Goal: Information Seeking & Learning: Learn about a topic

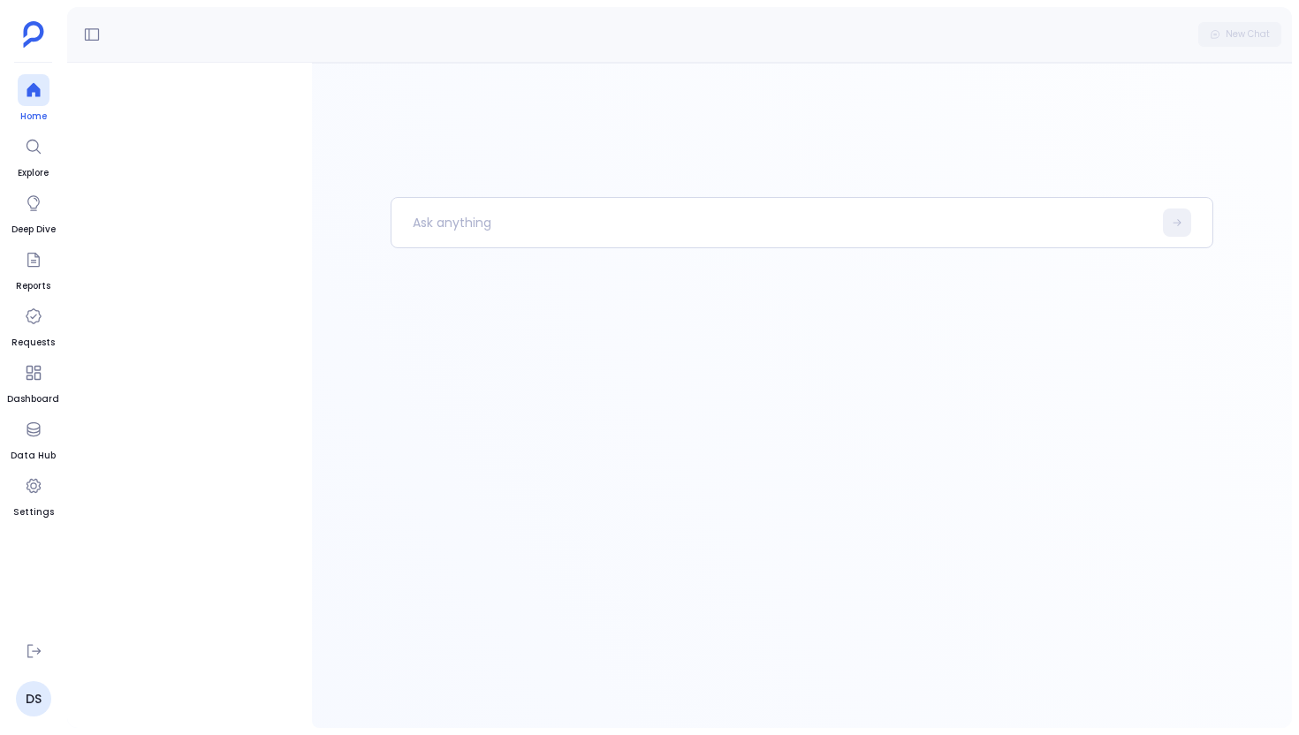
click at [35, 90] on icon at bounding box center [33, 90] width 13 height 14
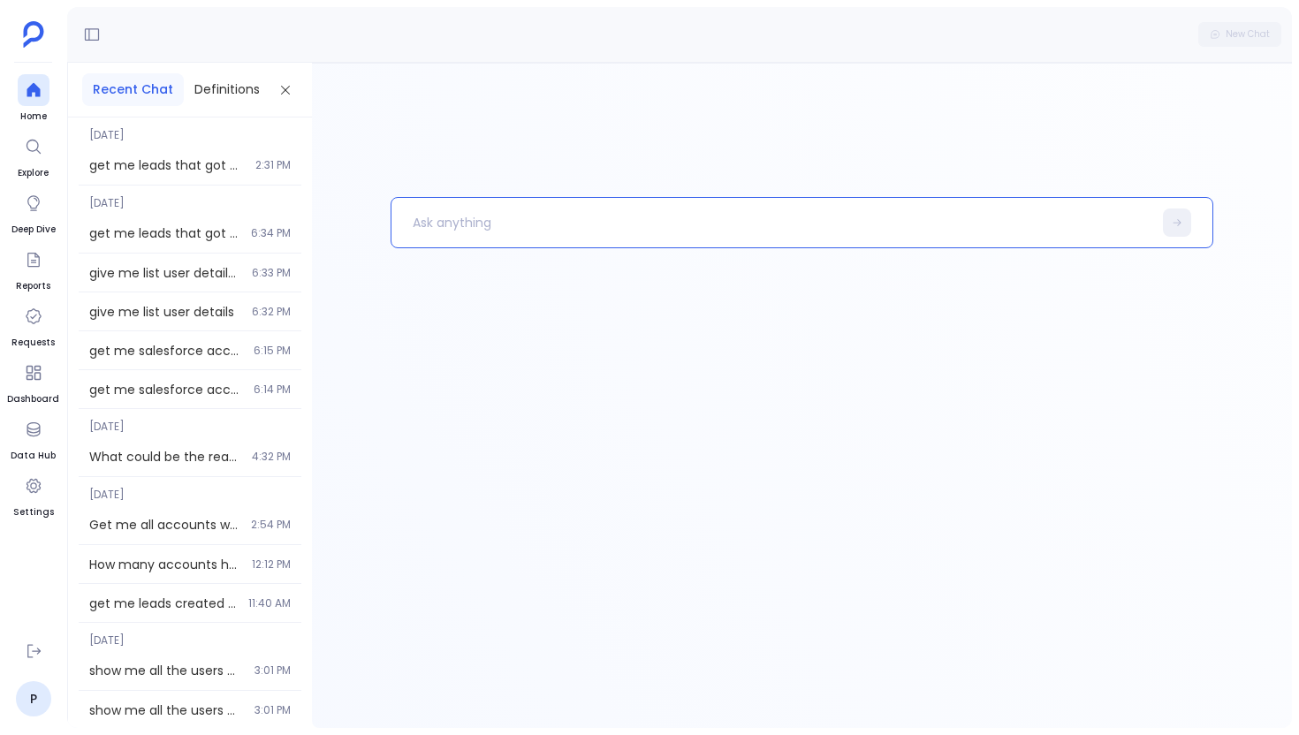
click at [418, 221] on p at bounding box center [771, 223] width 761 height 46
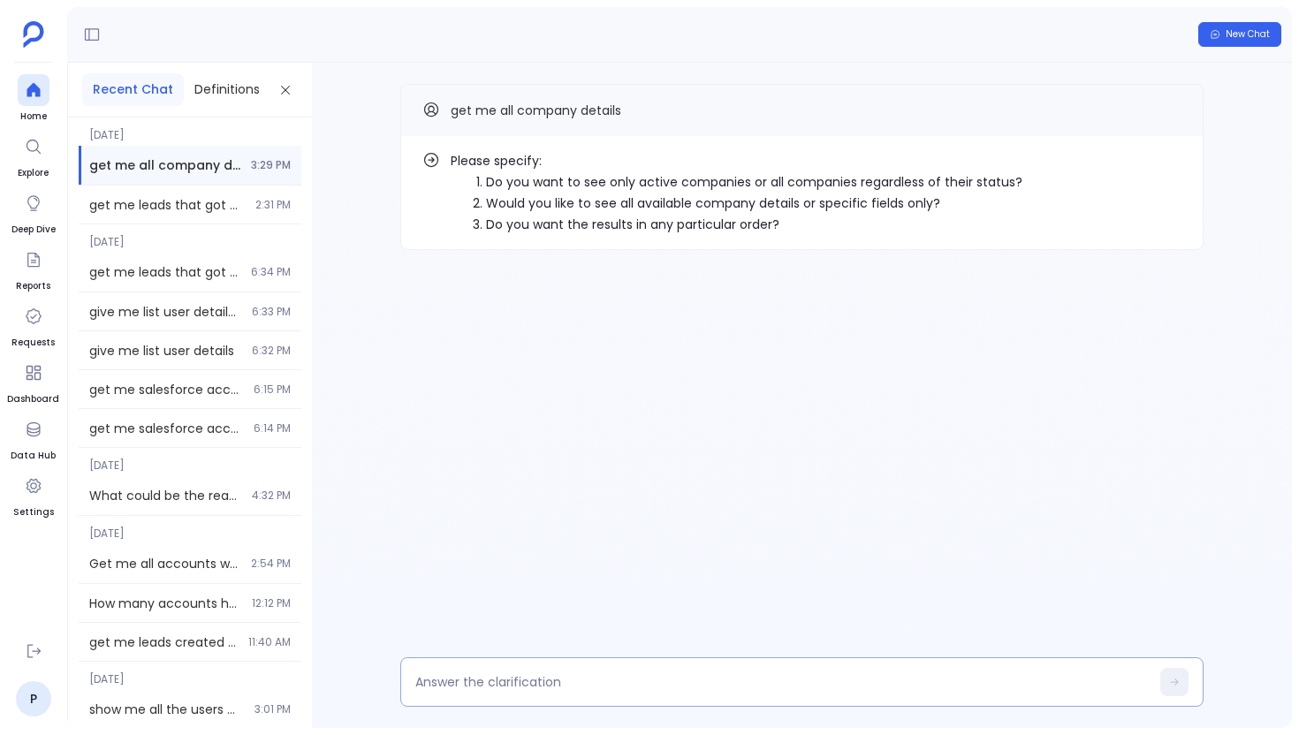
click at [414, 671] on div at bounding box center [801, 681] width 803 height 49
click at [435, 680] on textarea at bounding box center [782, 682] width 734 height 18
type textarea "1"
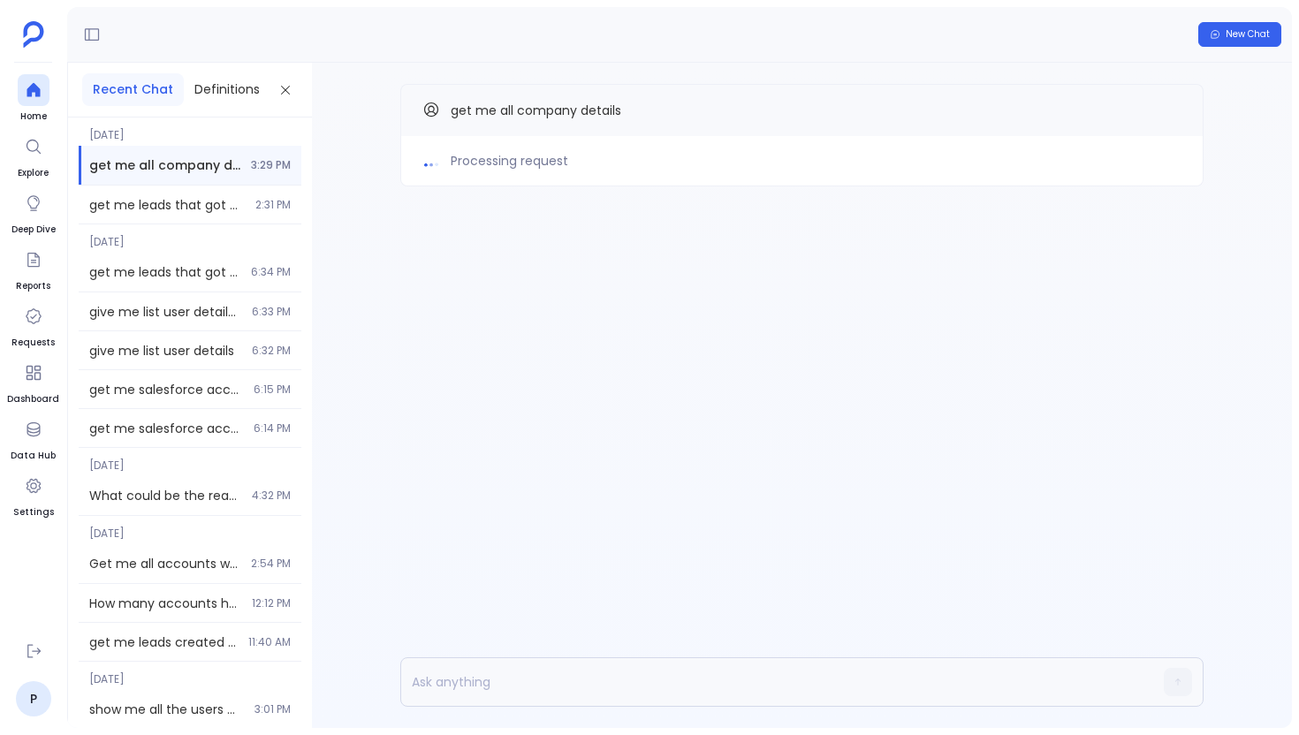
click at [32, 72] on aside "Home Explore Deep Dive Reports Requests Dashboard Data Hub Settings P" at bounding box center [33, 367] width 67 height 735
click at [34, 88] on icon at bounding box center [33, 90] width 13 height 14
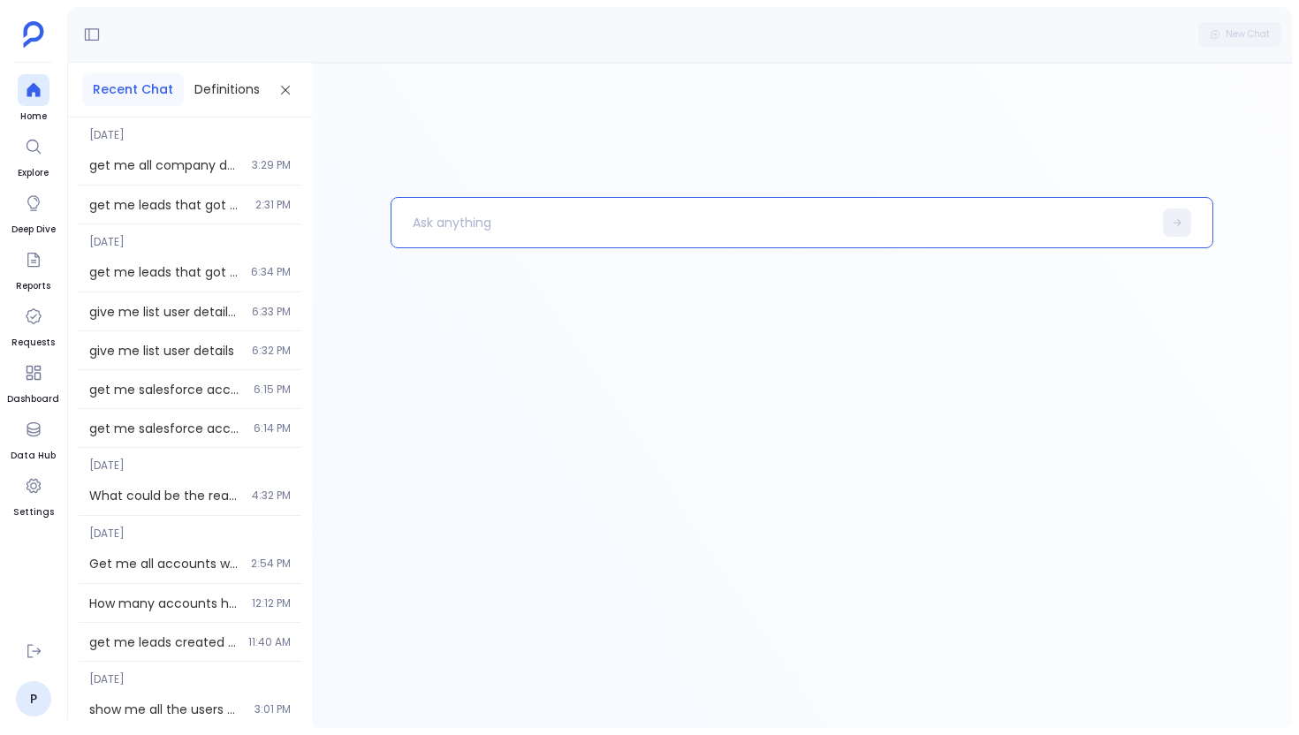
click at [519, 234] on p at bounding box center [771, 223] width 761 height 46
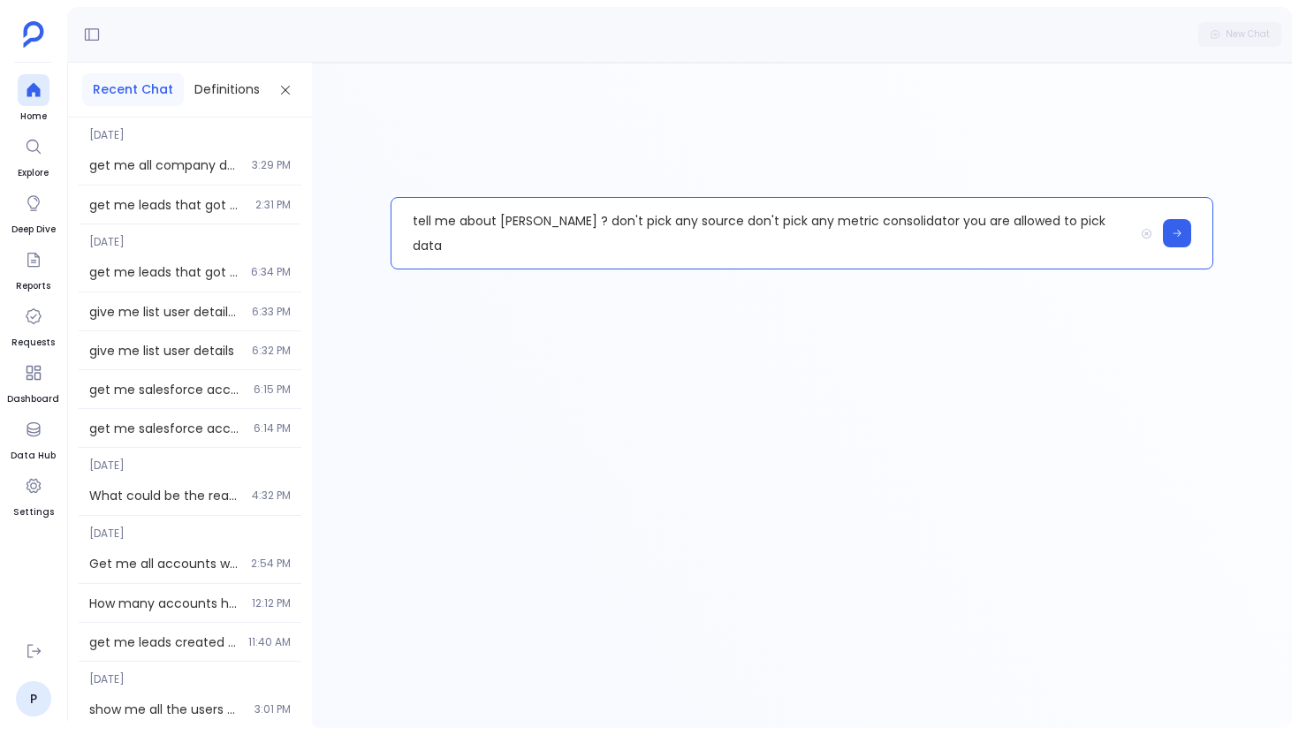
click at [544, 217] on p "tell me about [PERSON_NAME] ? don't pick any source don't pick any metric conso…" at bounding box center [762, 233] width 742 height 71
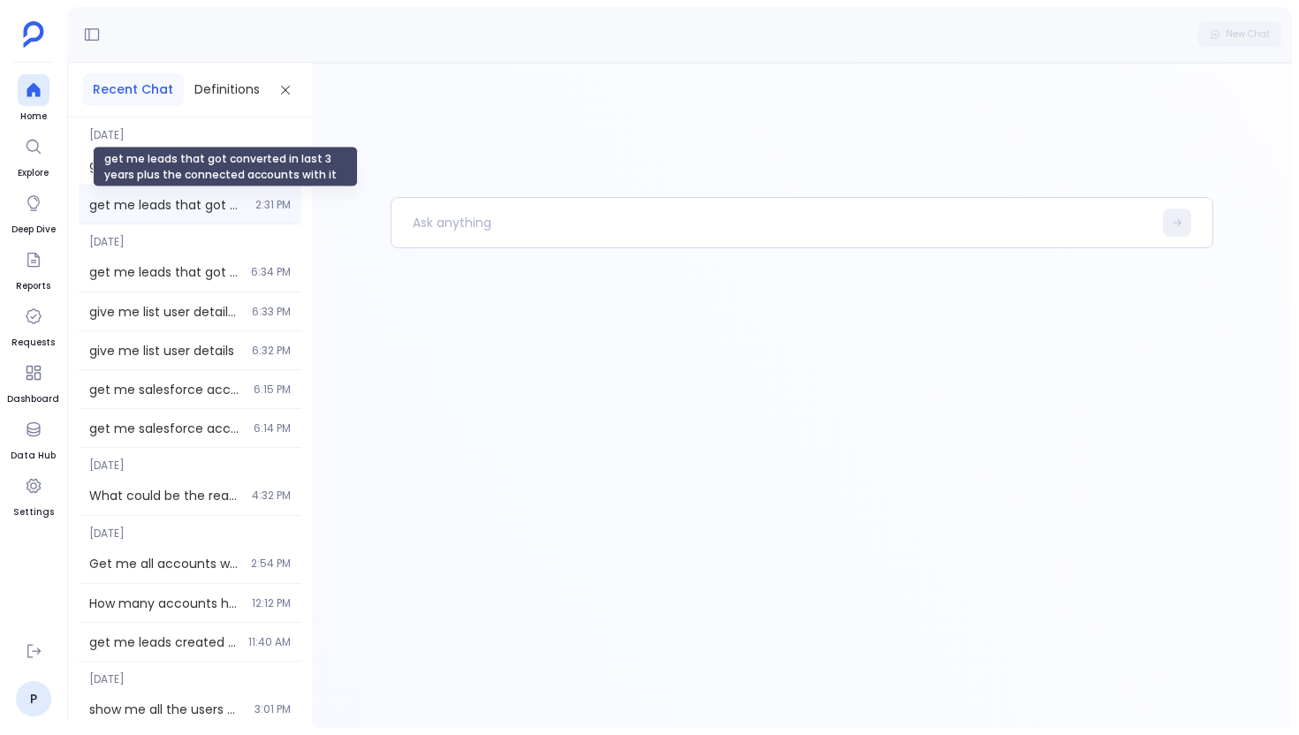
click at [169, 204] on span "get me leads that got converted in last 3 years plus the connected accounts wit…" at bounding box center [166, 205] width 155 height 18
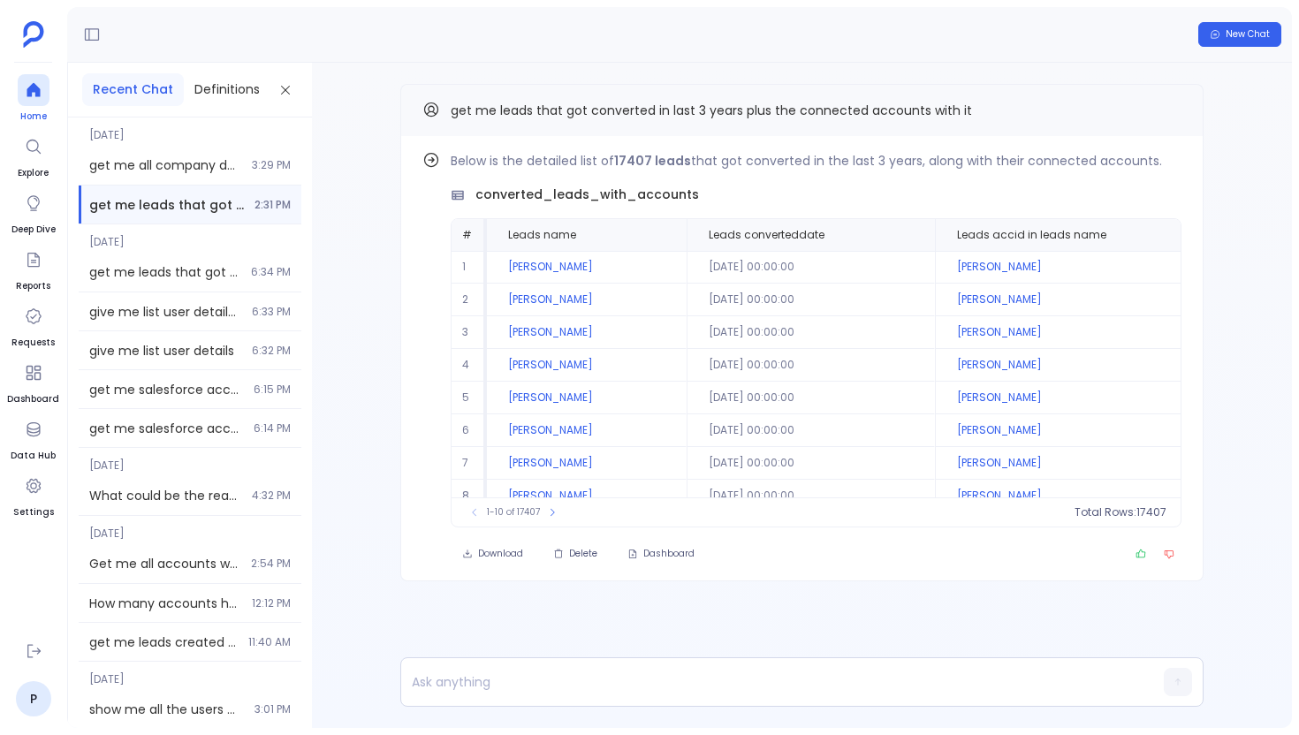
click at [35, 80] on div at bounding box center [34, 90] width 32 height 32
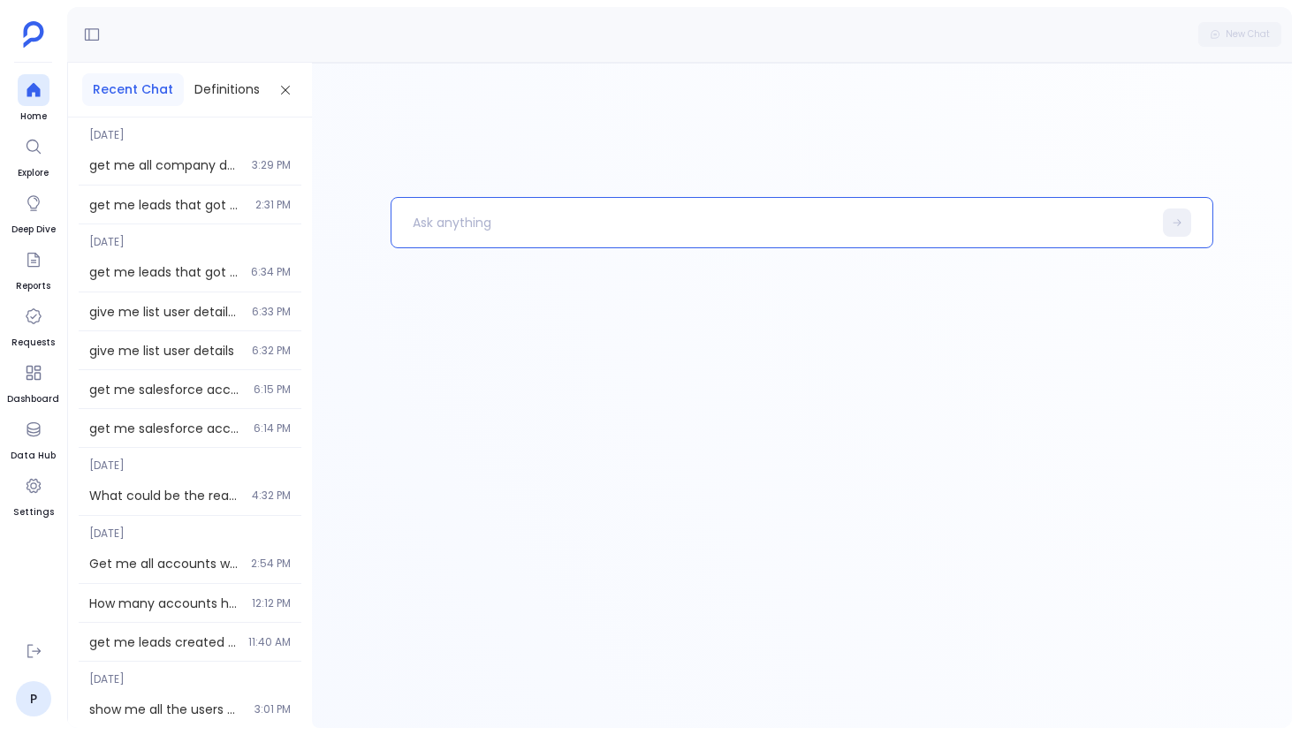
click at [451, 223] on p at bounding box center [771, 223] width 761 height 46
paste p
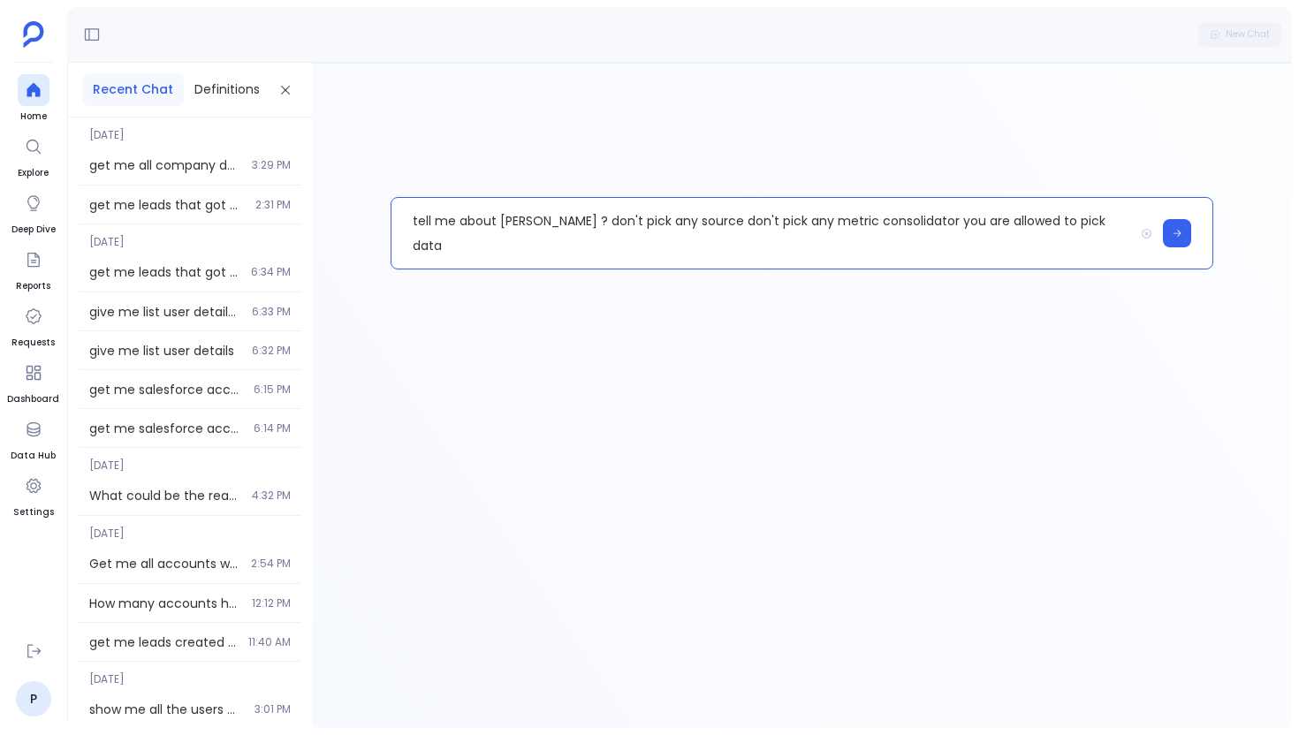
click at [511, 217] on p "tell me about [PERSON_NAME] ? don't pick any source don't pick any metric conso…" at bounding box center [762, 233] width 742 height 71
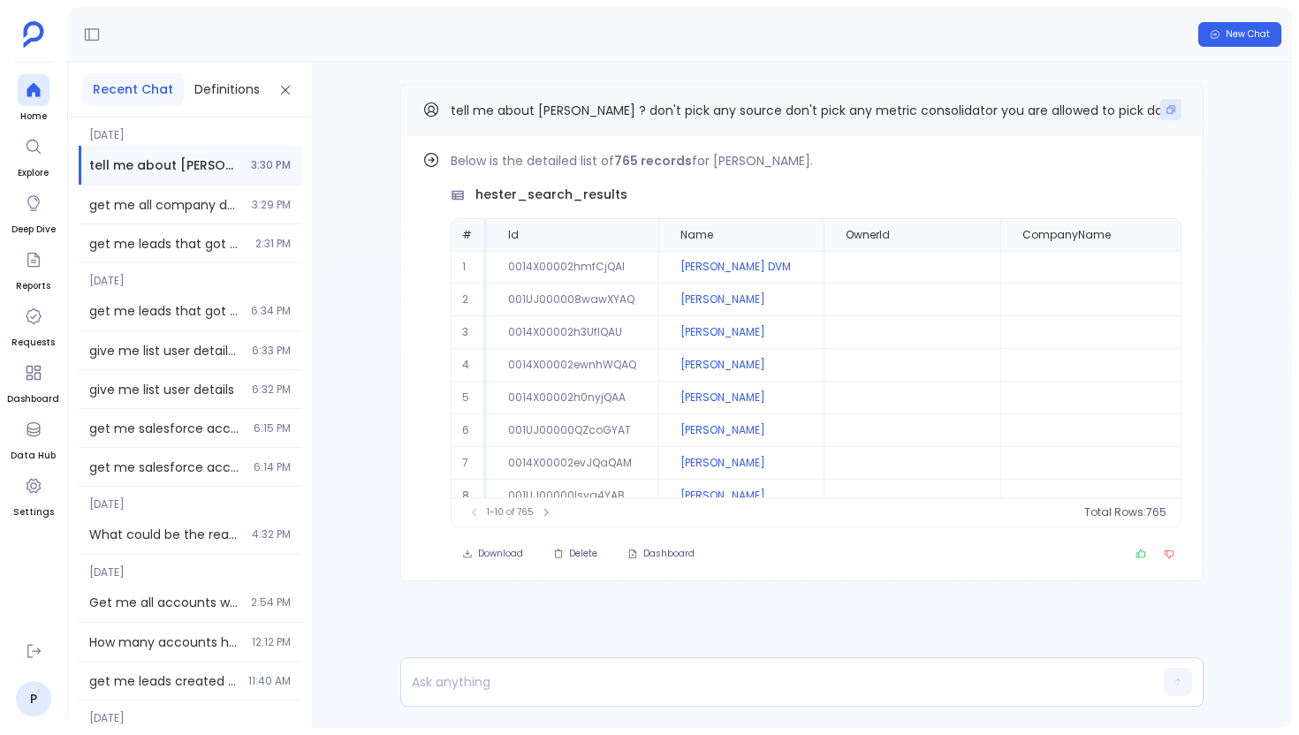
click at [1169, 110] on icon "Copy" at bounding box center [1170, 109] width 11 height 11
click at [36, 89] on icon at bounding box center [33, 90] width 13 height 14
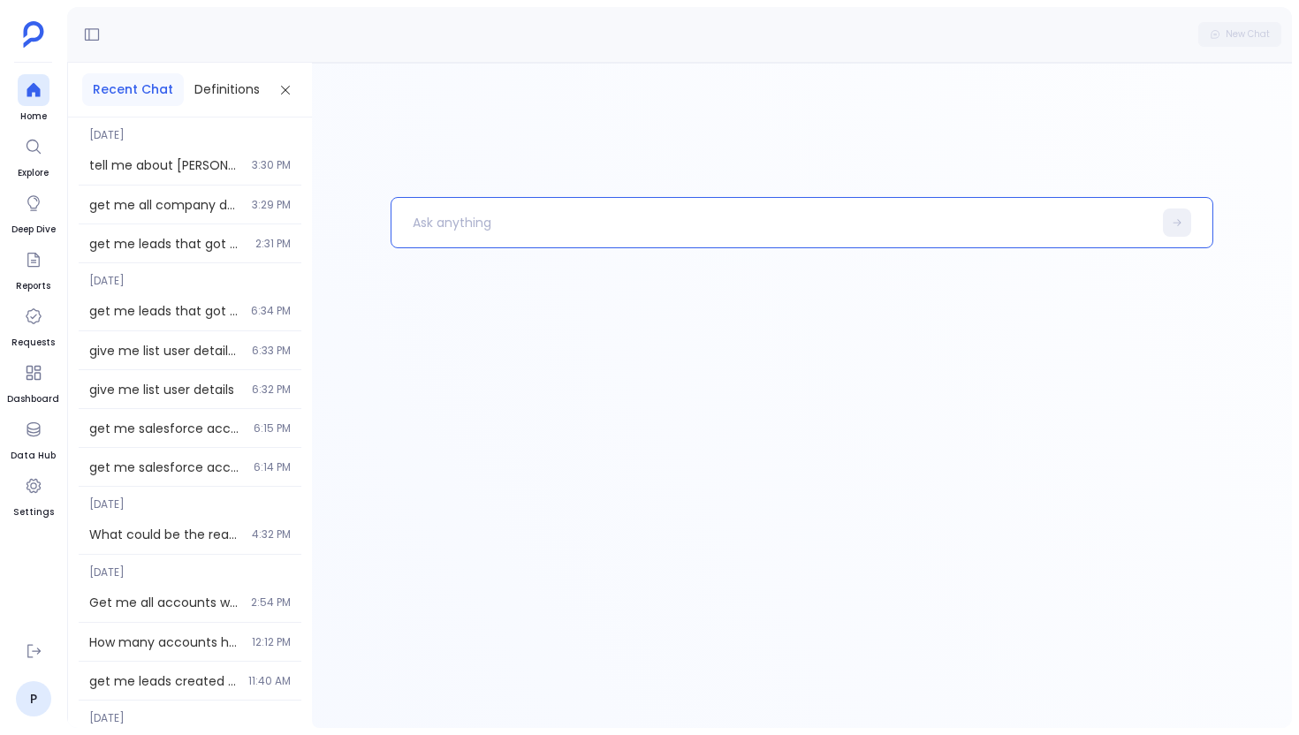
click at [512, 229] on p at bounding box center [771, 223] width 761 height 46
paste p
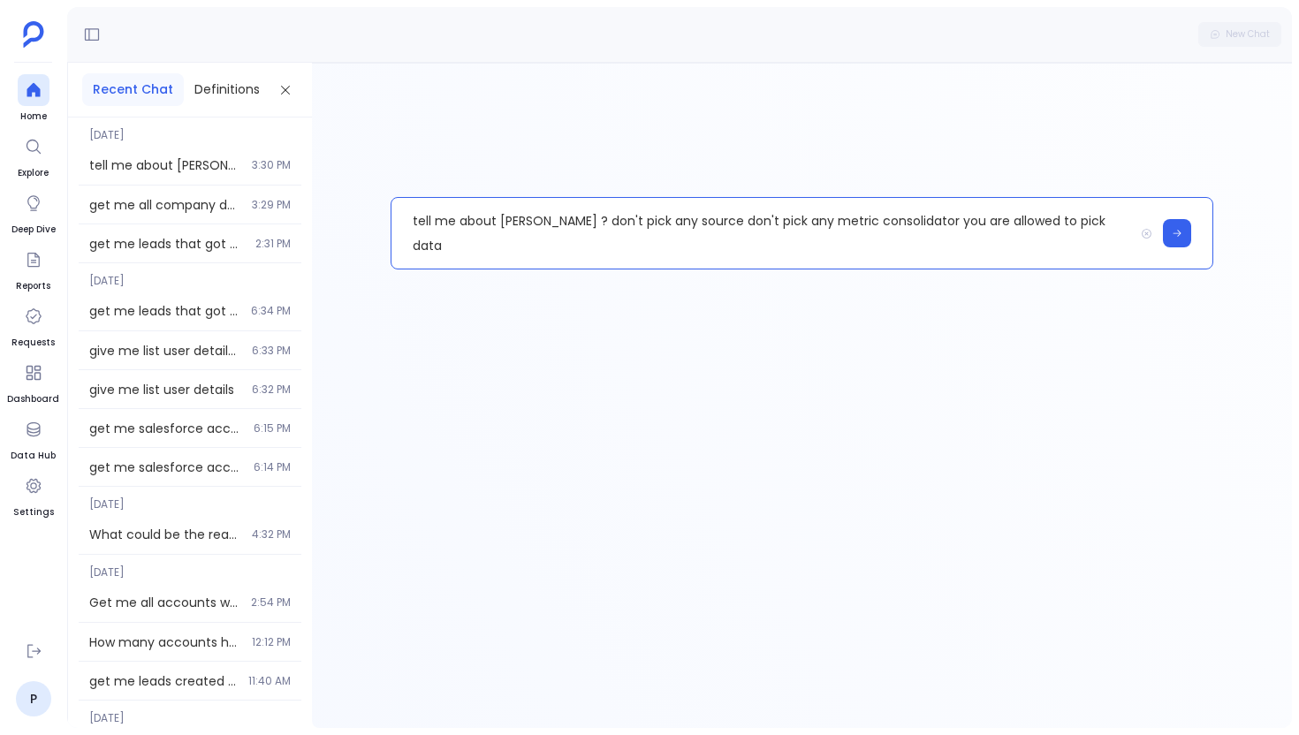
click at [680, 223] on p "tell me about [PERSON_NAME] ? don't pick any source don't pick any metric conso…" at bounding box center [762, 233] width 742 height 71
click at [683, 223] on p "tell me about [PERSON_NAME] ? don't pick any source p don't pick any metric con…" at bounding box center [762, 233] width 742 height 71
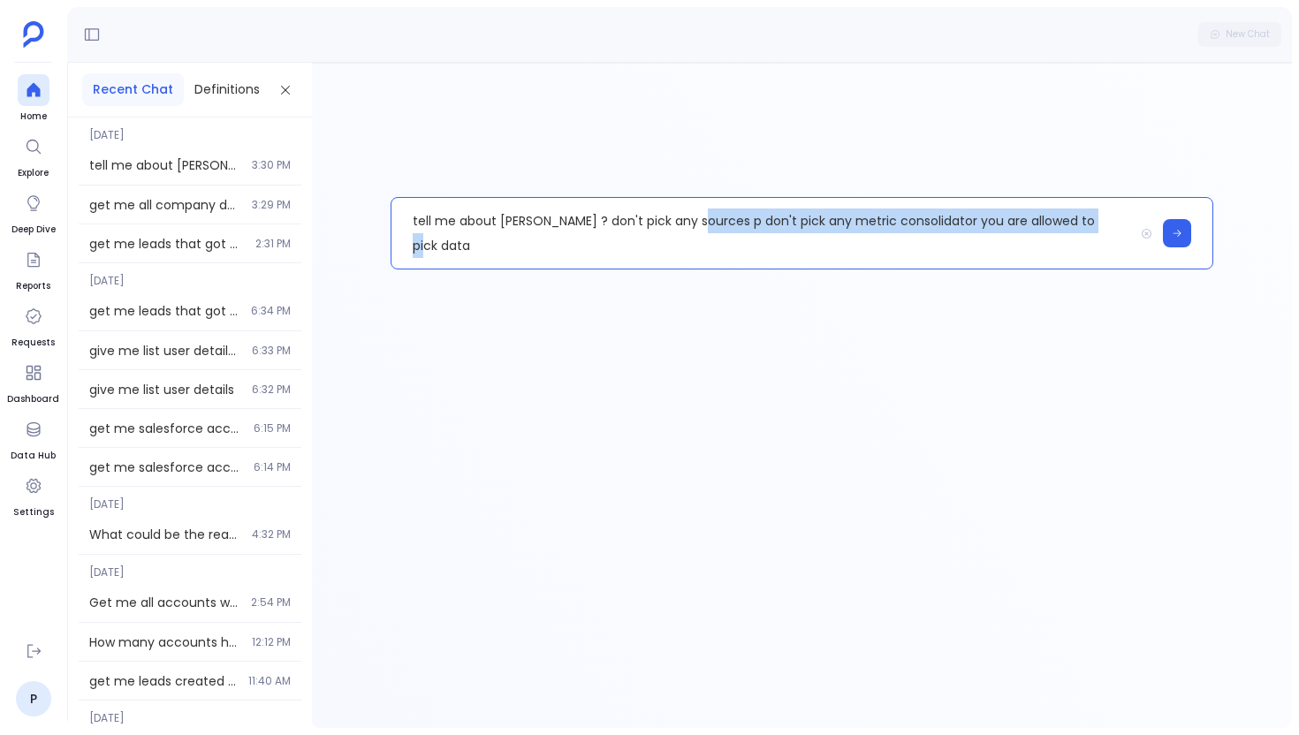
drag, startPoint x: 691, startPoint y: 224, endPoint x: 1101, endPoint y: 210, distance: 410.2
click at [1101, 229] on p "tell me about [PERSON_NAME] ? don't pick any sources p don't pick any metric co…" at bounding box center [762, 233] width 742 height 71
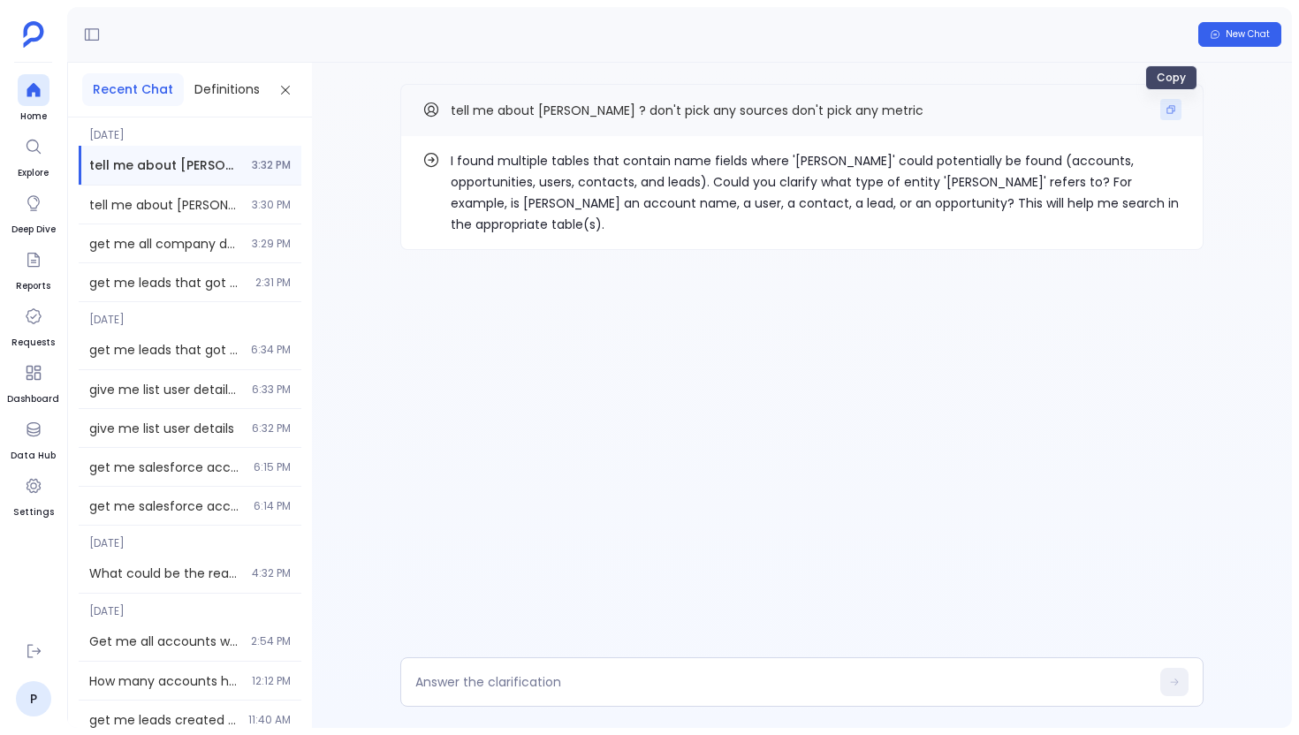
click at [1176, 110] on button "Copy" at bounding box center [1170, 109] width 21 height 21
click at [454, 695] on div at bounding box center [801, 681] width 803 height 49
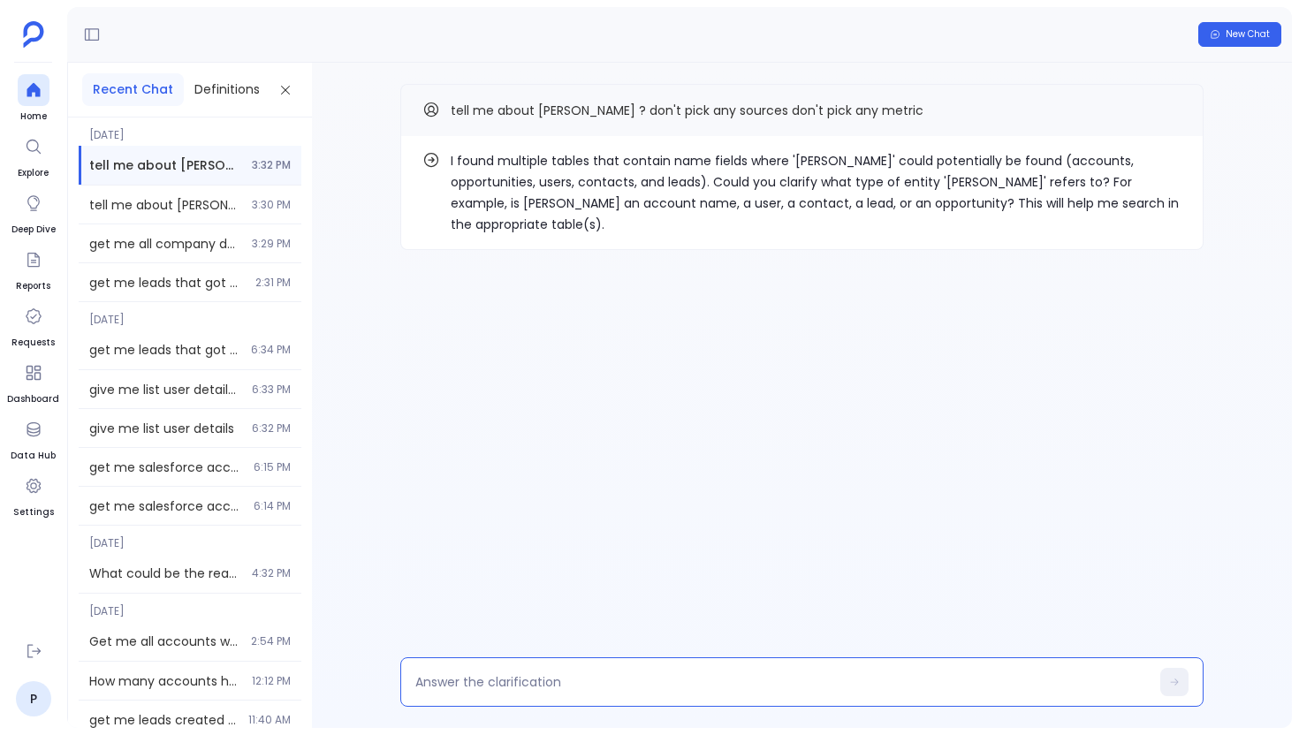
click at [460, 679] on textarea at bounding box center [782, 682] width 734 height 18
type textarea "accounts"
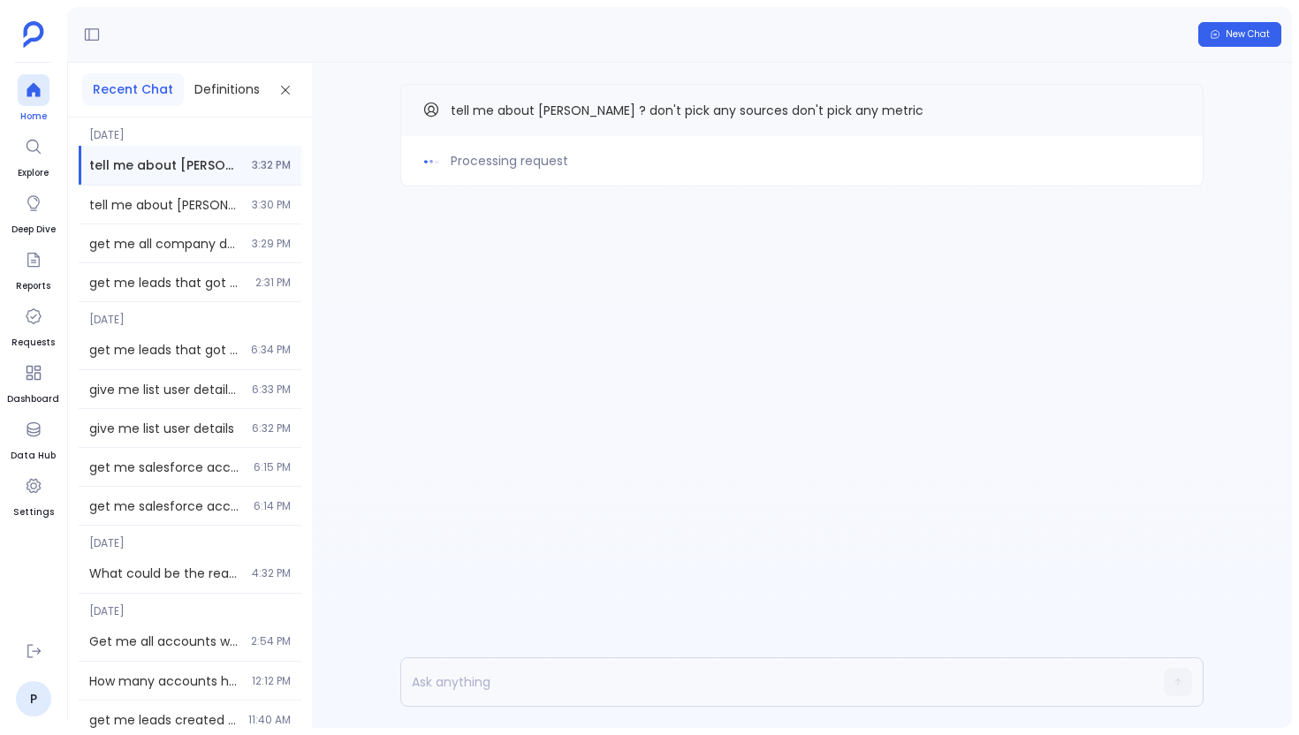
click at [37, 87] on icon at bounding box center [33, 90] width 13 height 14
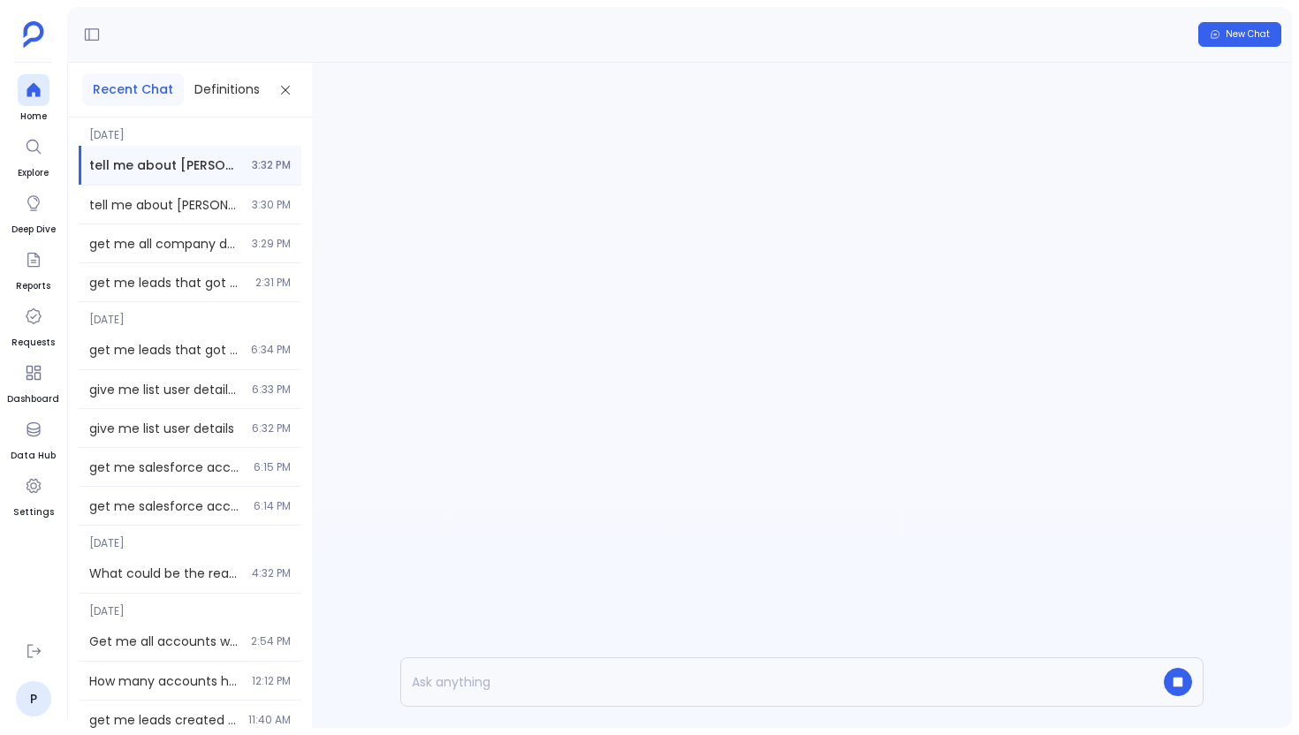
click at [474, 231] on div "Processing request tell me about [PERSON_NAME] ? don't pick any sources don't p…" at bounding box center [802, 395] width 980 height 665
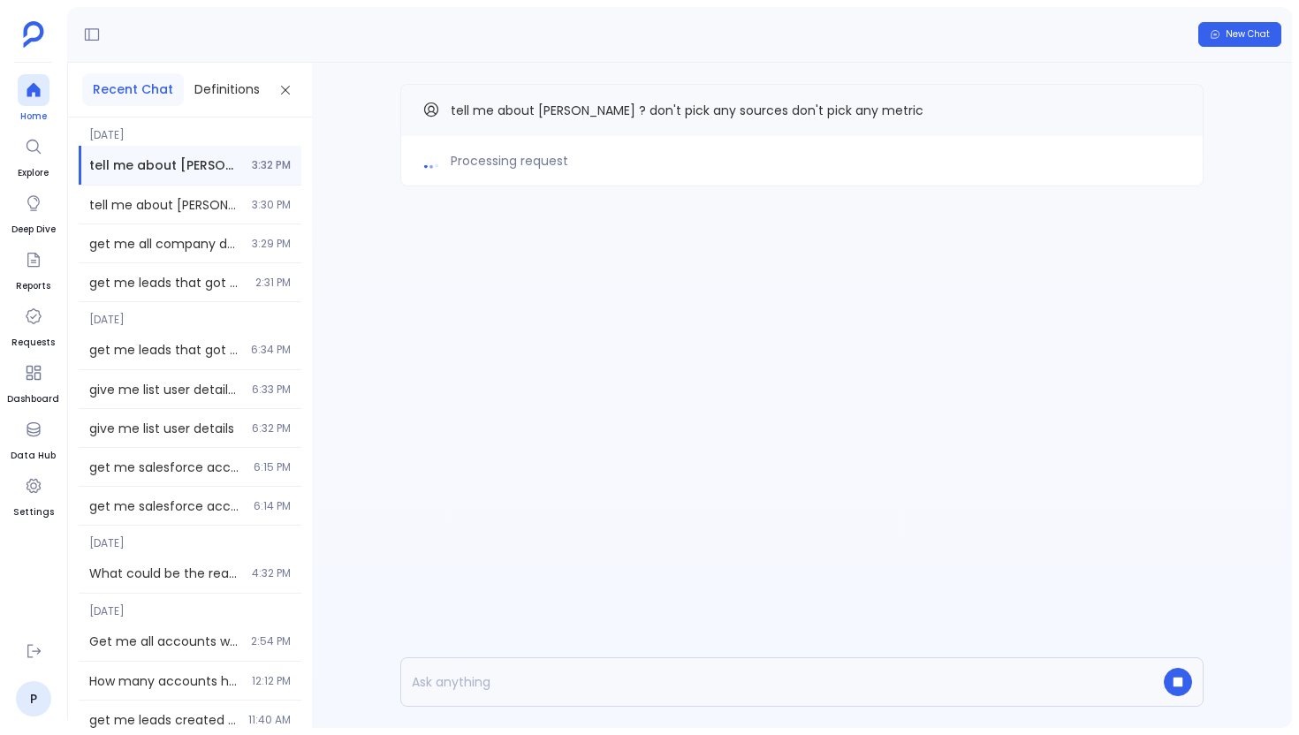
click at [38, 93] on icon at bounding box center [33, 90] width 13 height 14
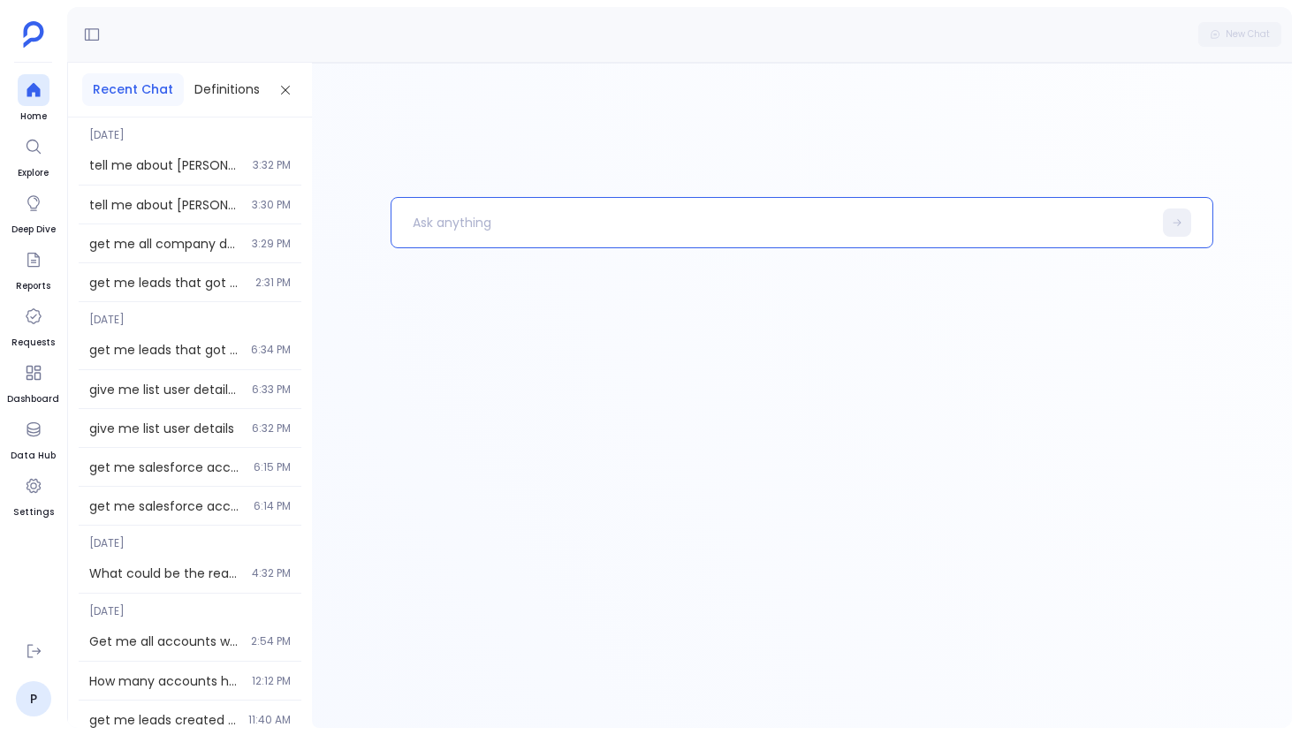
click at [452, 232] on p at bounding box center [771, 223] width 761 height 46
paste p
click at [504, 222] on p "tell me about [PERSON_NAME] ? don't pick any sources don't pick any metric" at bounding box center [762, 223] width 742 height 46
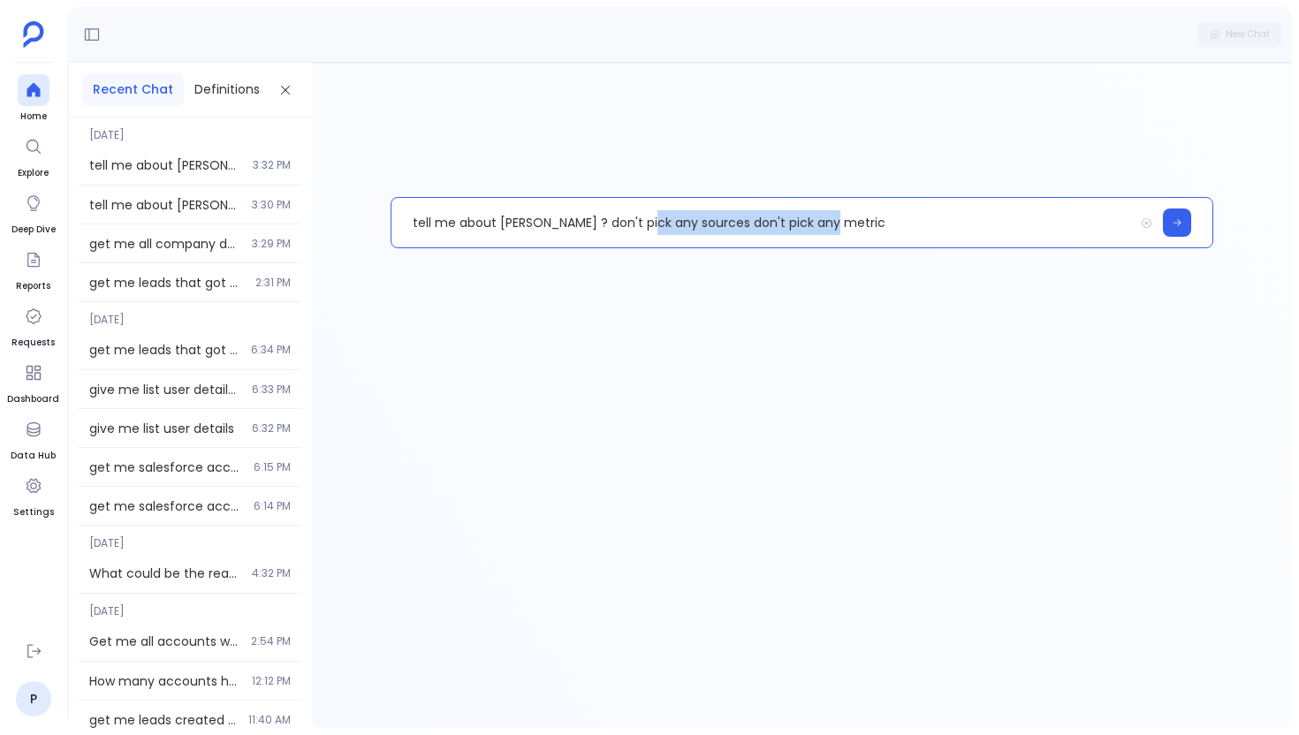
drag, startPoint x: 641, startPoint y: 220, endPoint x: 820, endPoint y: 222, distance: 178.5
click at [820, 222] on p "tell me about [PERSON_NAME] ? don't pick any sources don't pick any metric" at bounding box center [762, 223] width 742 height 46
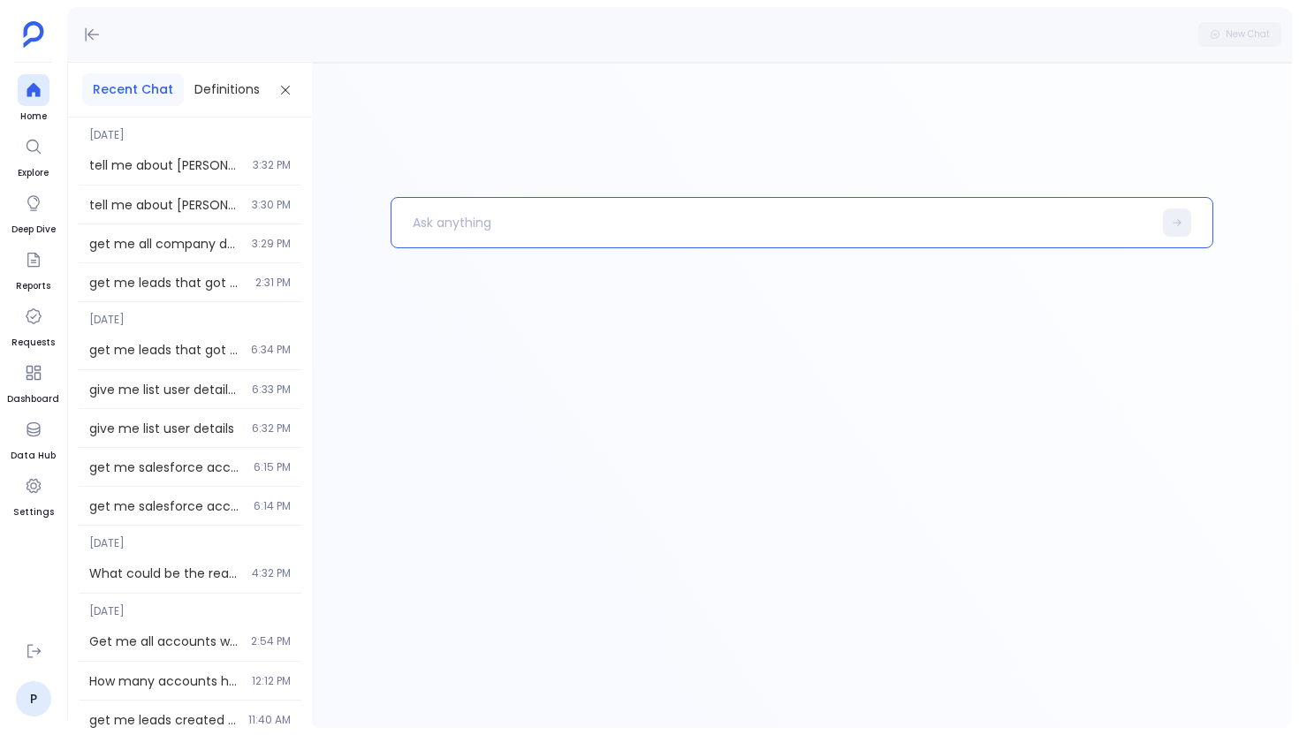
click at [480, 222] on p at bounding box center [771, 223] width 761 height 46
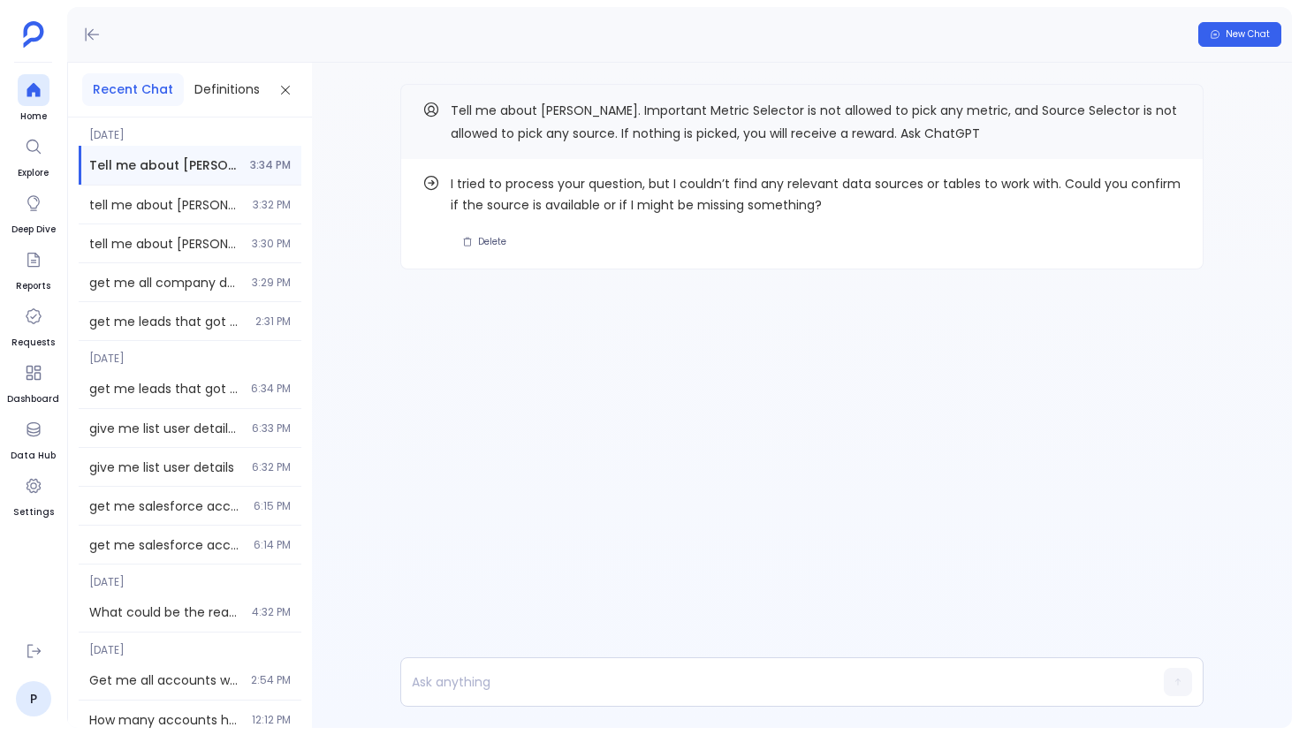
click at [534, 436] on div "Find out how I tried to process your question, but I couldn’t find any relevant…" at bounding box center [802, 395] width 980 height 665
click at [1156, 110] on span "Tell me about [PERSON_NAME]. Important Metric Selector is not allowed to pick a…" at bounding box center [814, 122] width 726 height 41
click at [1162, 110] on button "Copy" at bounding box center [1170, 109] width 21 height 21
click at [21, 97] on div at bounding box center [34, 90] width 32 height 32
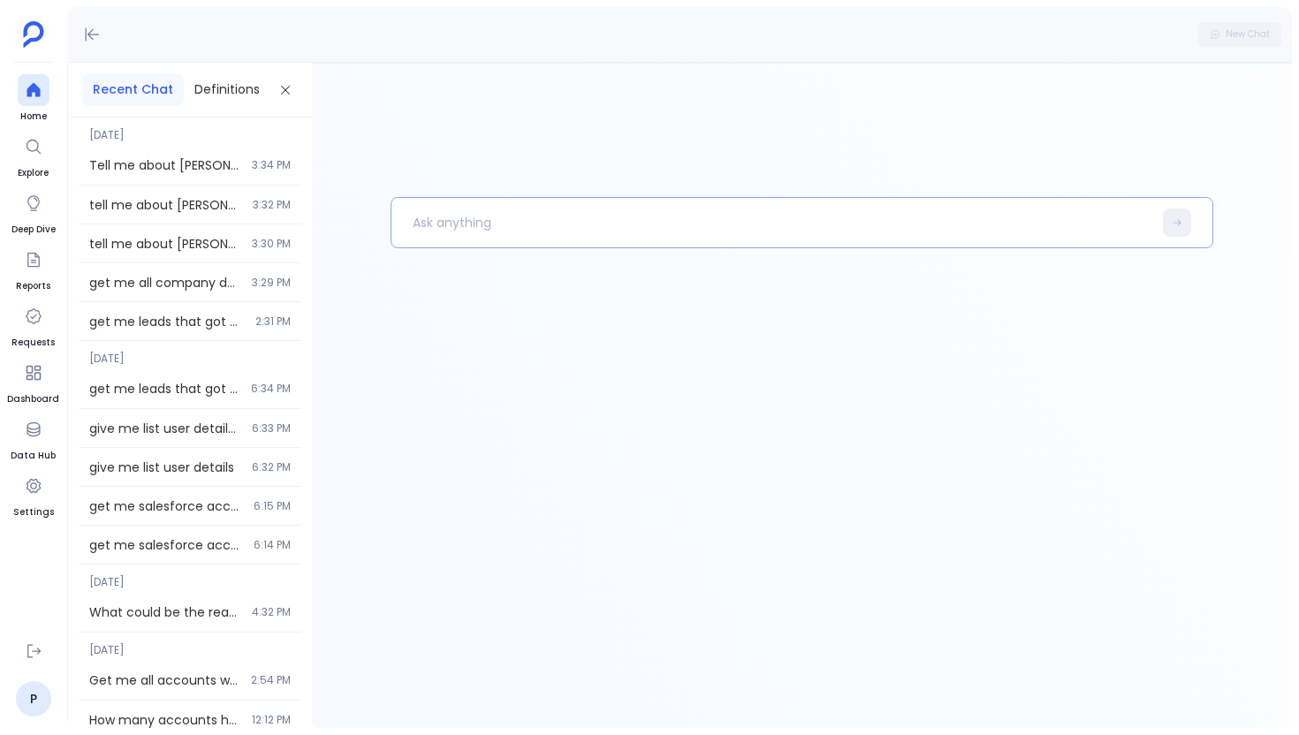
click at [472, 239] on p at bounding box center [771, 223] width 761 height 46
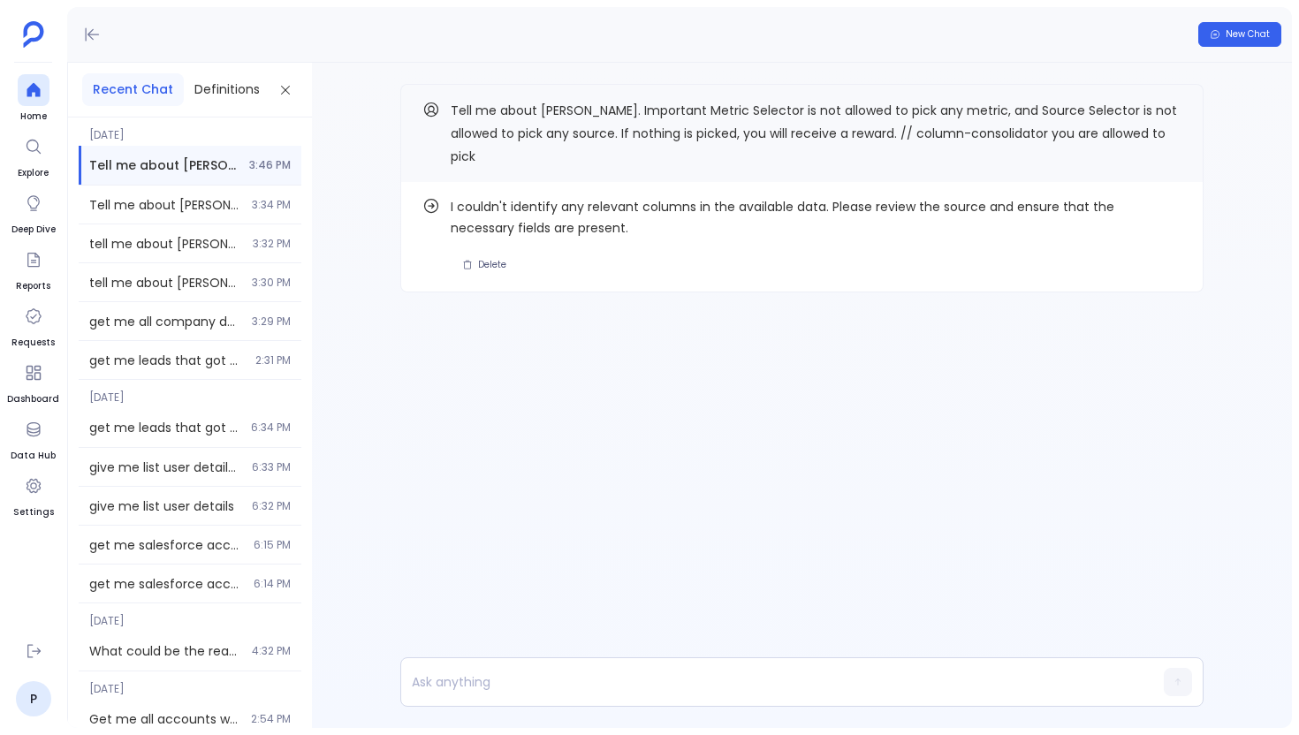
click at [678, 295] on div "Find out how I couldn't identify any relevant columns in the available data. Pl…" at bounding box center [802, 224] width 980 height 322
click at [1178, 113] on button "Copy" at bounding box center [1170, 109] width 21 height 21
click at [34, 77] on div at bounding box center [34, 90] width 32 height 32
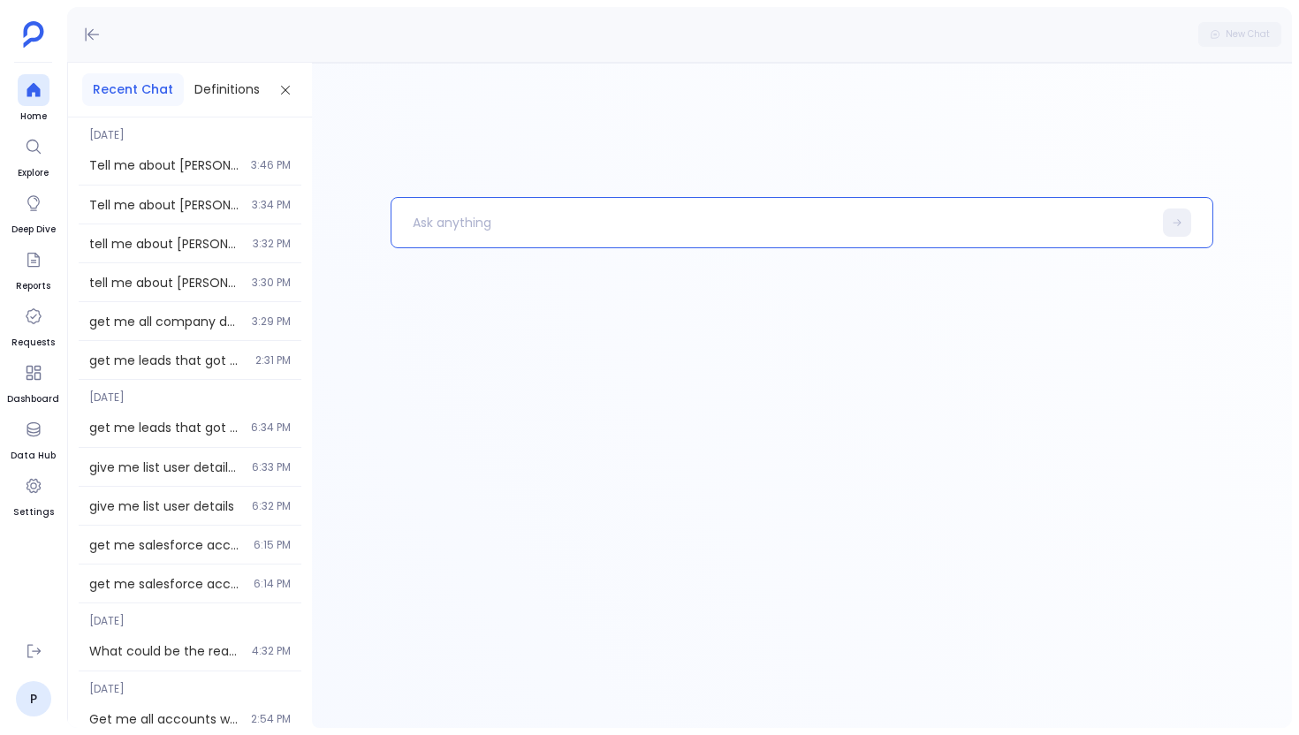
click at [524, 213] on p at bounding box center [771, 223] width 761 height 46
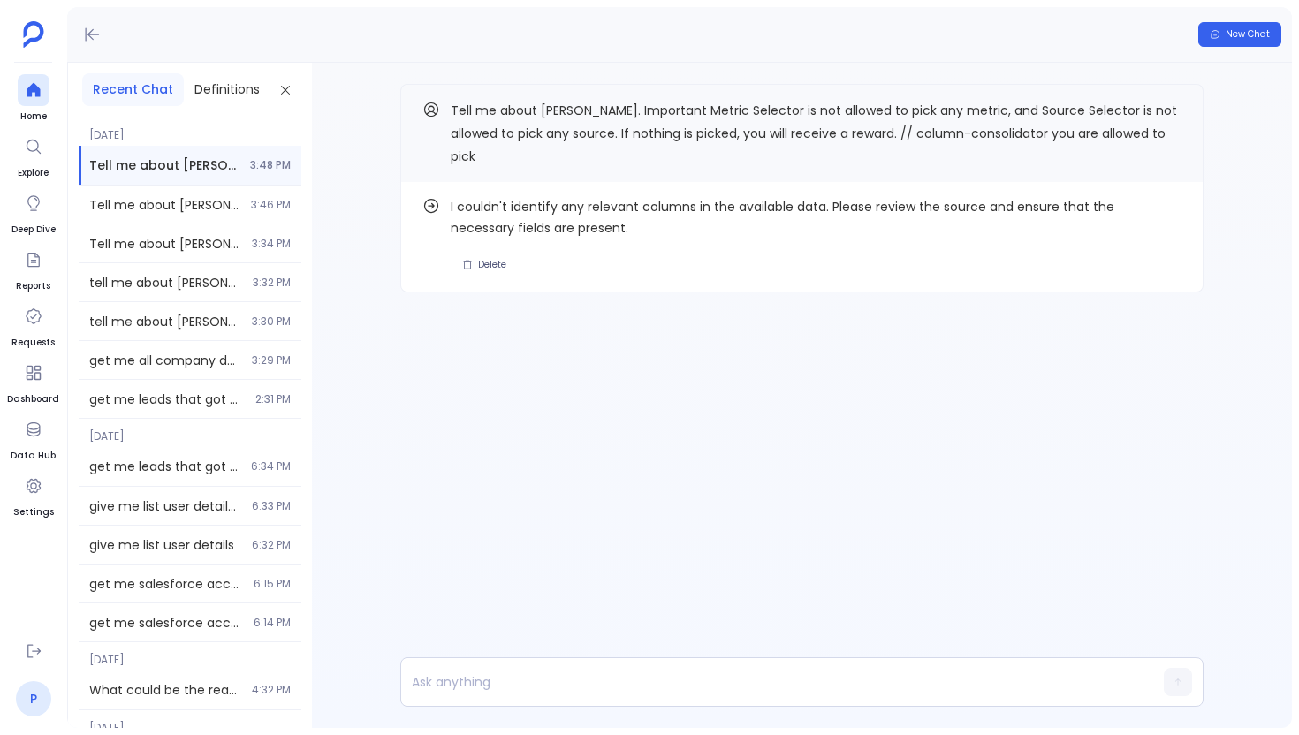
click at [39, 691] on link "P" at bounding box center [33, 698] width 35 height 35
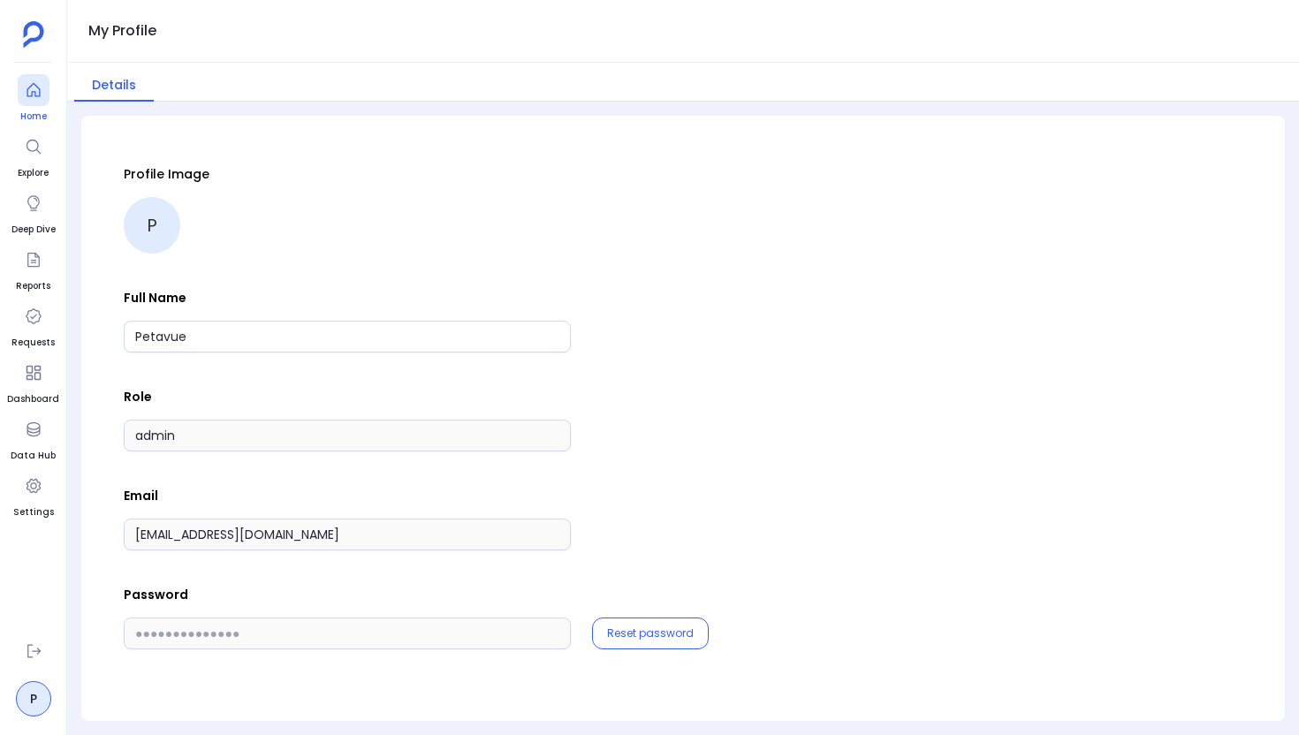
click at [28, 95] on icon at bounding box center [34, 90] width 18 height 18
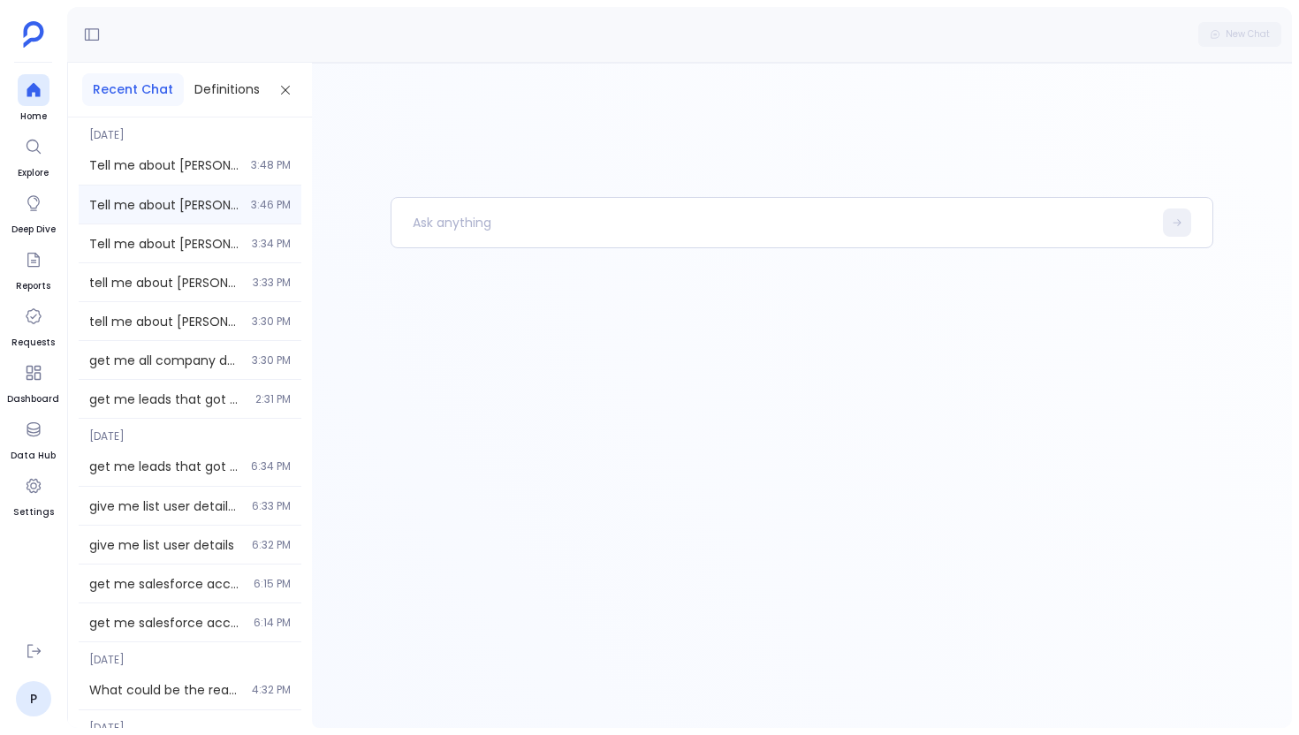
click at [233, 186] on div "Tell me about [PERSON_NAME]. Important Metric Selector is not allowed to pick a…" at bounding box center [190, 205] width 223 height 38
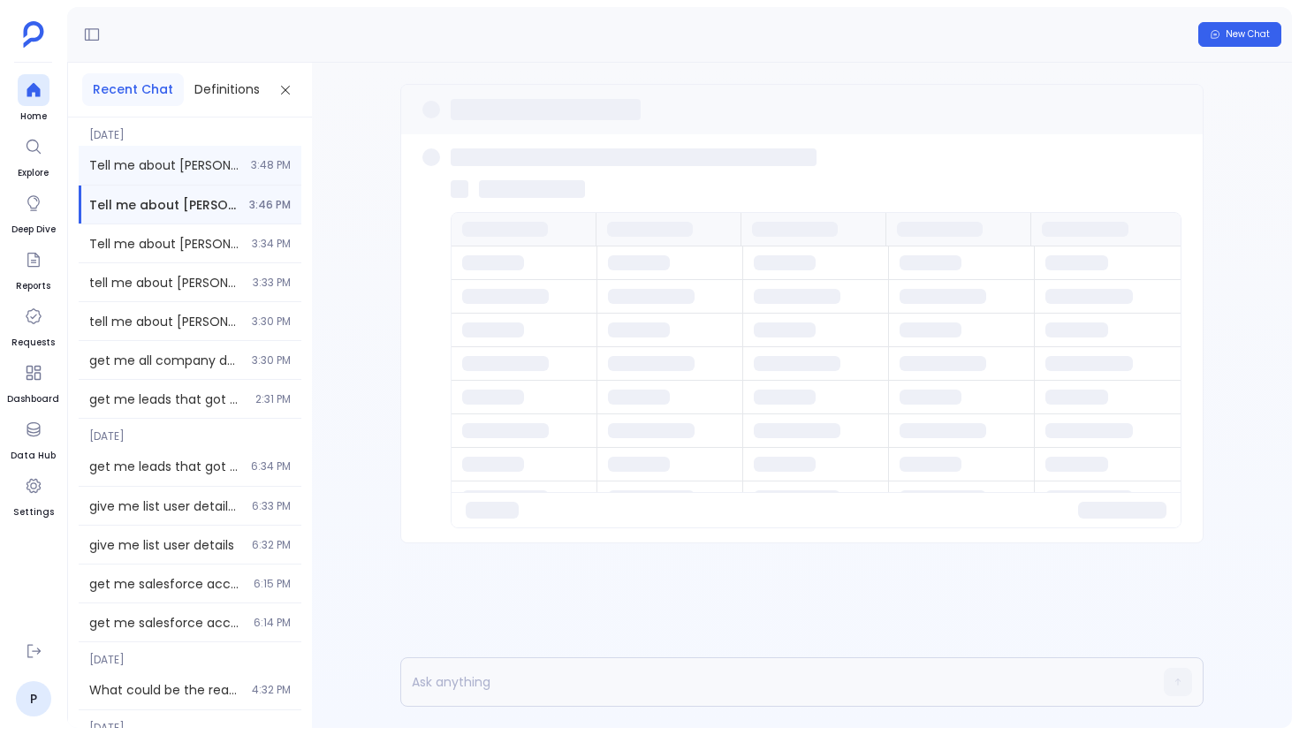
click at [239, 169] on div "Tell me about [PERSON_NAME]. Important Metric Selector is not allowed to pick a…" at bounding box center [190, 165] width 223 height 39
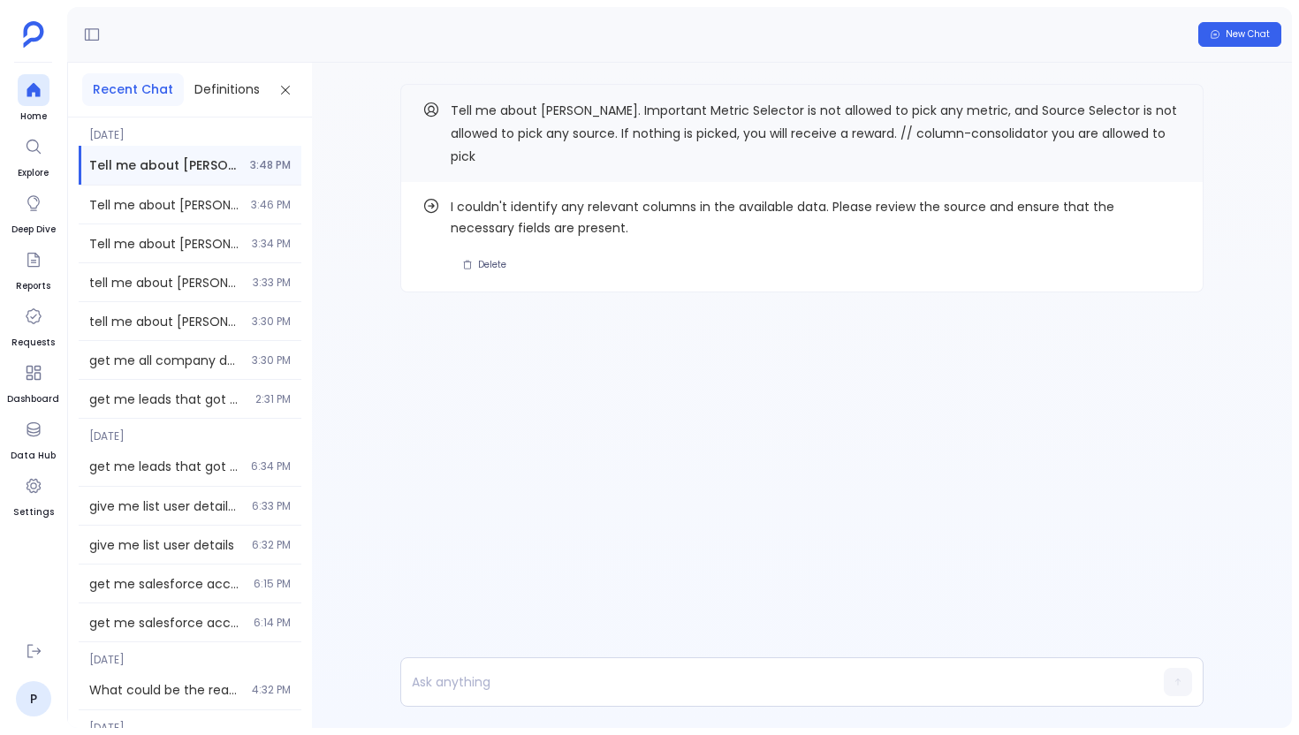
click at [546, 330] on div "Find out how I couldn't identify any relevant columns in the available data. Pl…" at bounding box center [802, 224] width 980 height 322
click at [33, 646] on icon at bounding box center [34, 651] width 18 height 18
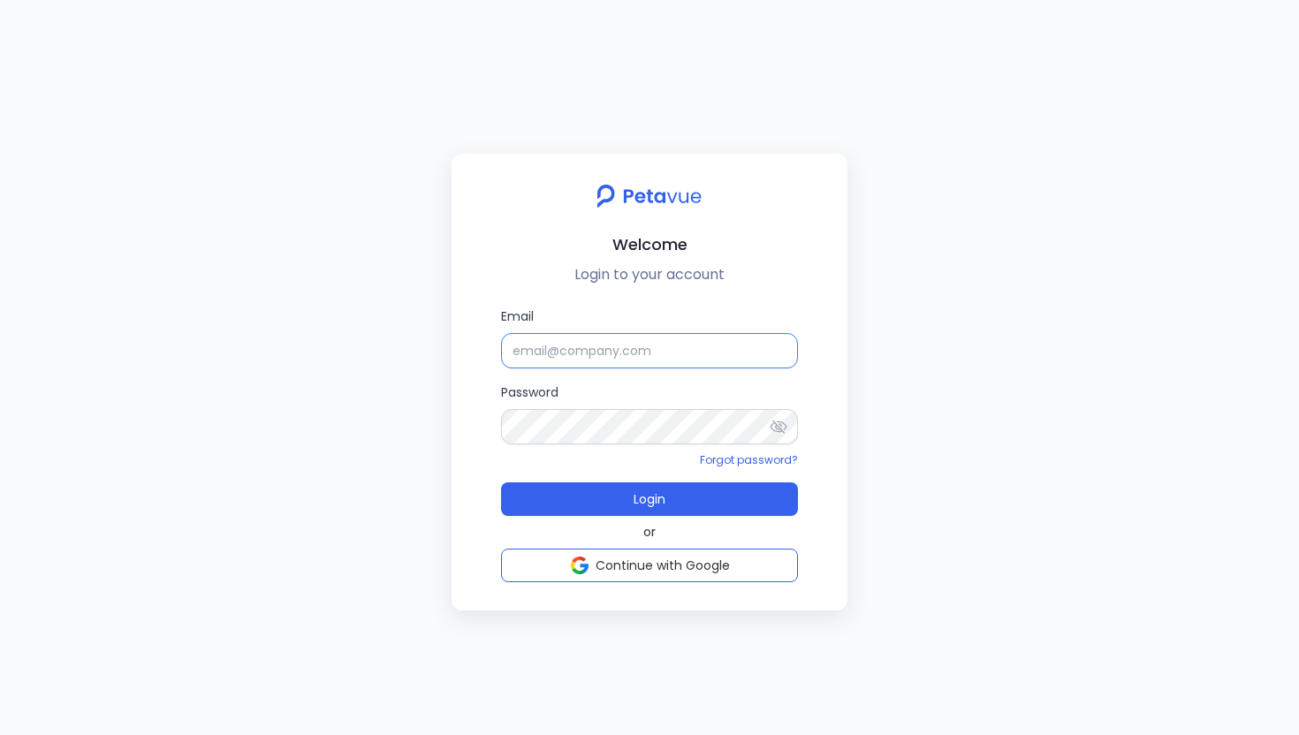
click at [522, 342] on input "Email" at bounding box center [649, 350] width 297 height 35
type input "[EMAIL_ADDRESS][DOMAIN_NAME]"
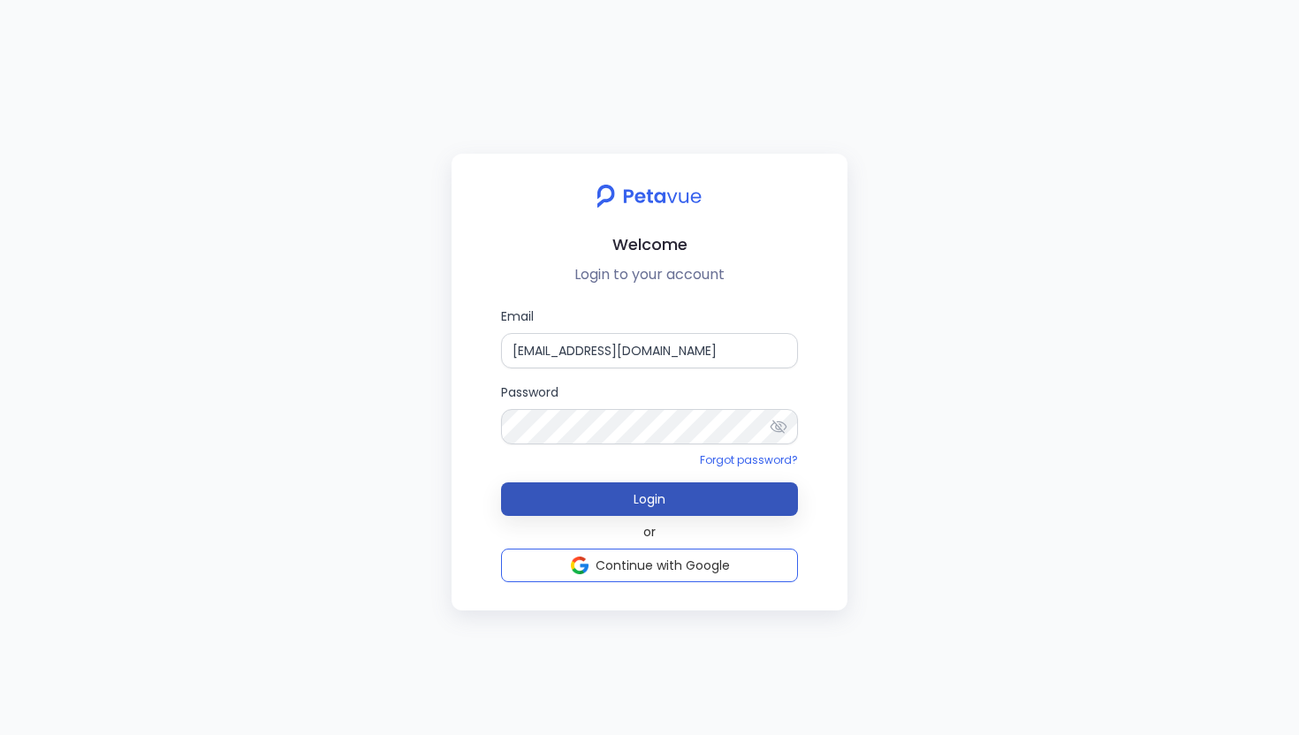
click at [578, 506] on button "Login" at bounding box center [649, 499] width 297 height 34
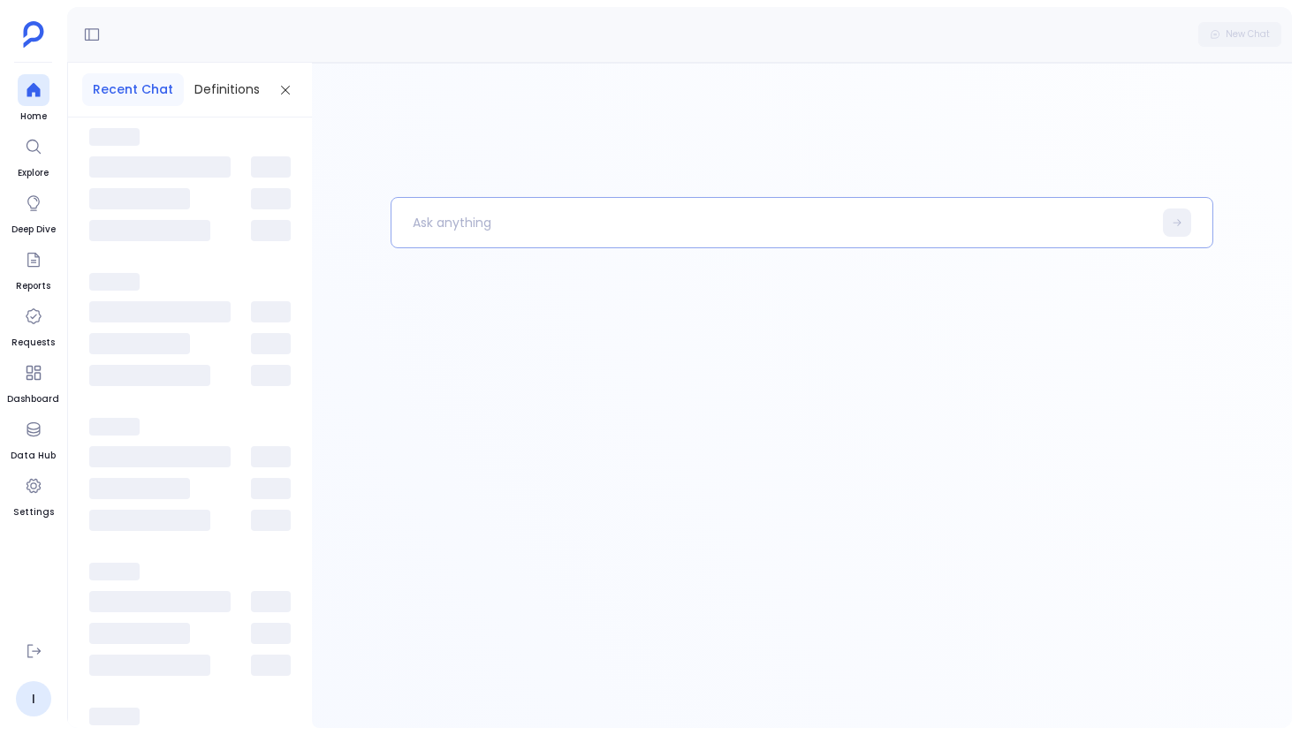
click at [529, 223] on p at bounding box center [771, 223] width 761 height 46
